Goal: Task Accomplishment & Management: Complete application form

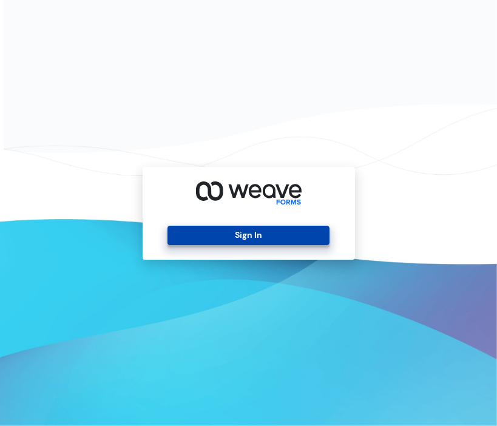
click at [233, 241] on button "Sign In" at bounding box center [248, 235] width 162 height 19
click at [248, 226] on button "Sign In" at bounding box center [248, 235] width 162 height 19
